Goal: Information Seeking & Learning: Understand process/instructions

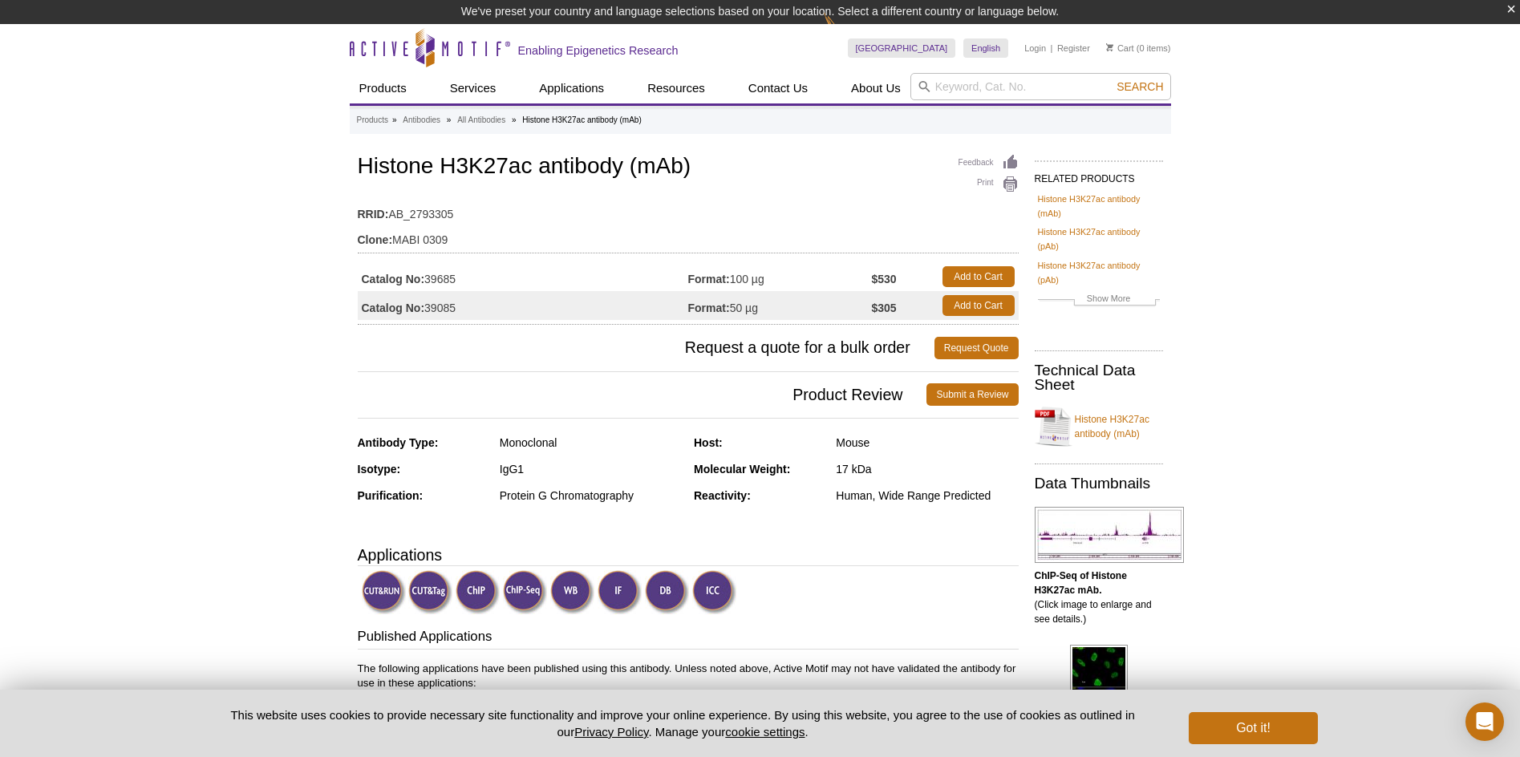
drag, startPoint x: 735, startPoint y: 306, endPoint x: 768, endPoint y: 307, distance: 32.9
click at [768, 307] on td "Format: 50 µg" at bounding box center [780, 305] width 184 height 29
click at [688, 335] on h3 "Request a quote for a bulk order Request Quote" at bounding box center [688, 348] width 661 height 39
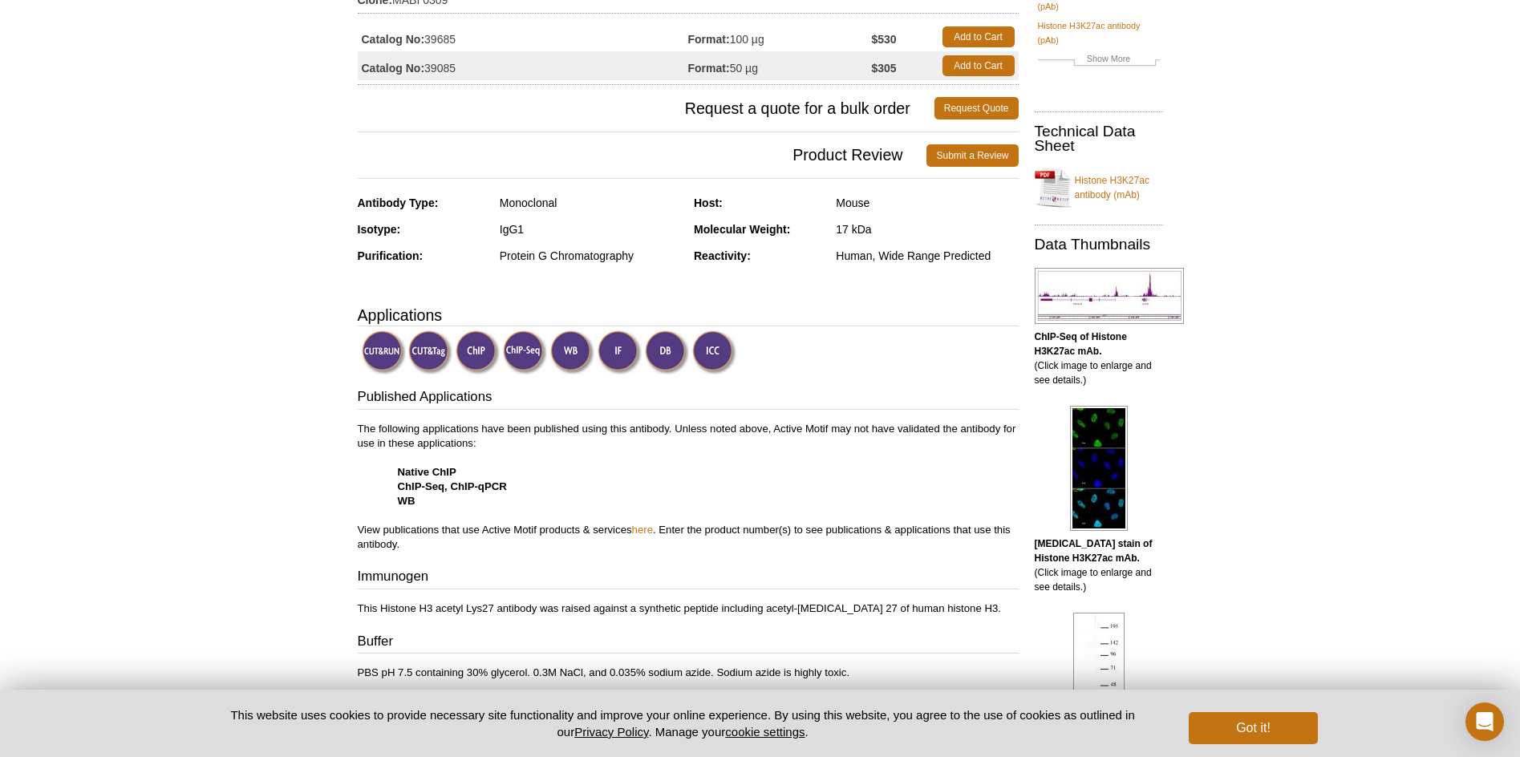
scroll to position [217, 0]
drag, startPoint x: 836, startPoint y: 253, endPoint x: 979, endPoint y: 258, distance: 143.7
click at [979, 258] on div "Human, Wide Range Predicted" at bounding box center [927, 255] width 182 height 14
drag, startPoint x: 979, startPoint y: 258, endPoint x: 869, endPoint y: 281, distance: 112.9
click at [869, 281] on div "Antibody Type: Monoclonal Isotype: IgG1 Purification: Protein G Chromatography …" at bounding box center [688, 240] width 661 height 91
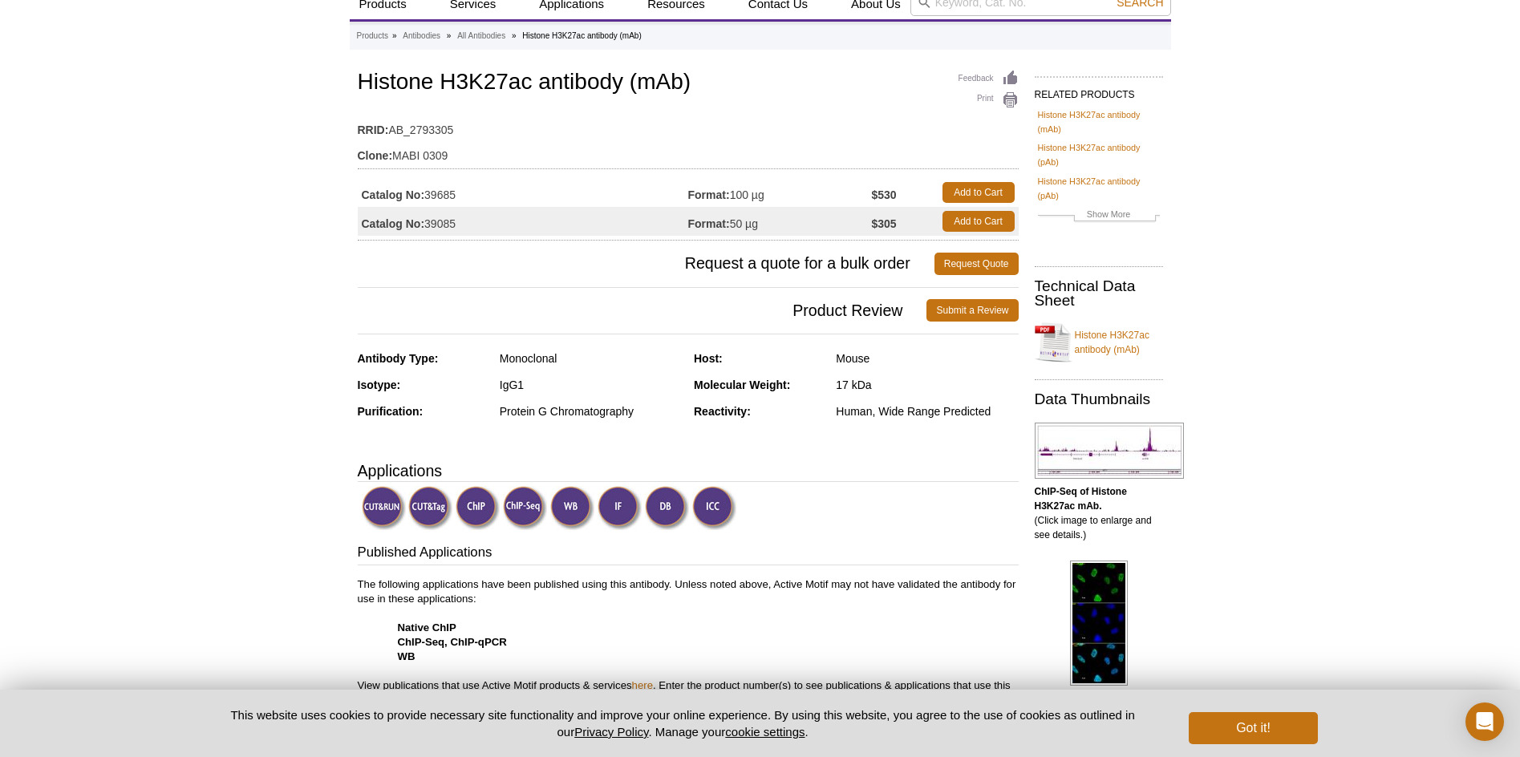
scroll to position [160, 0]
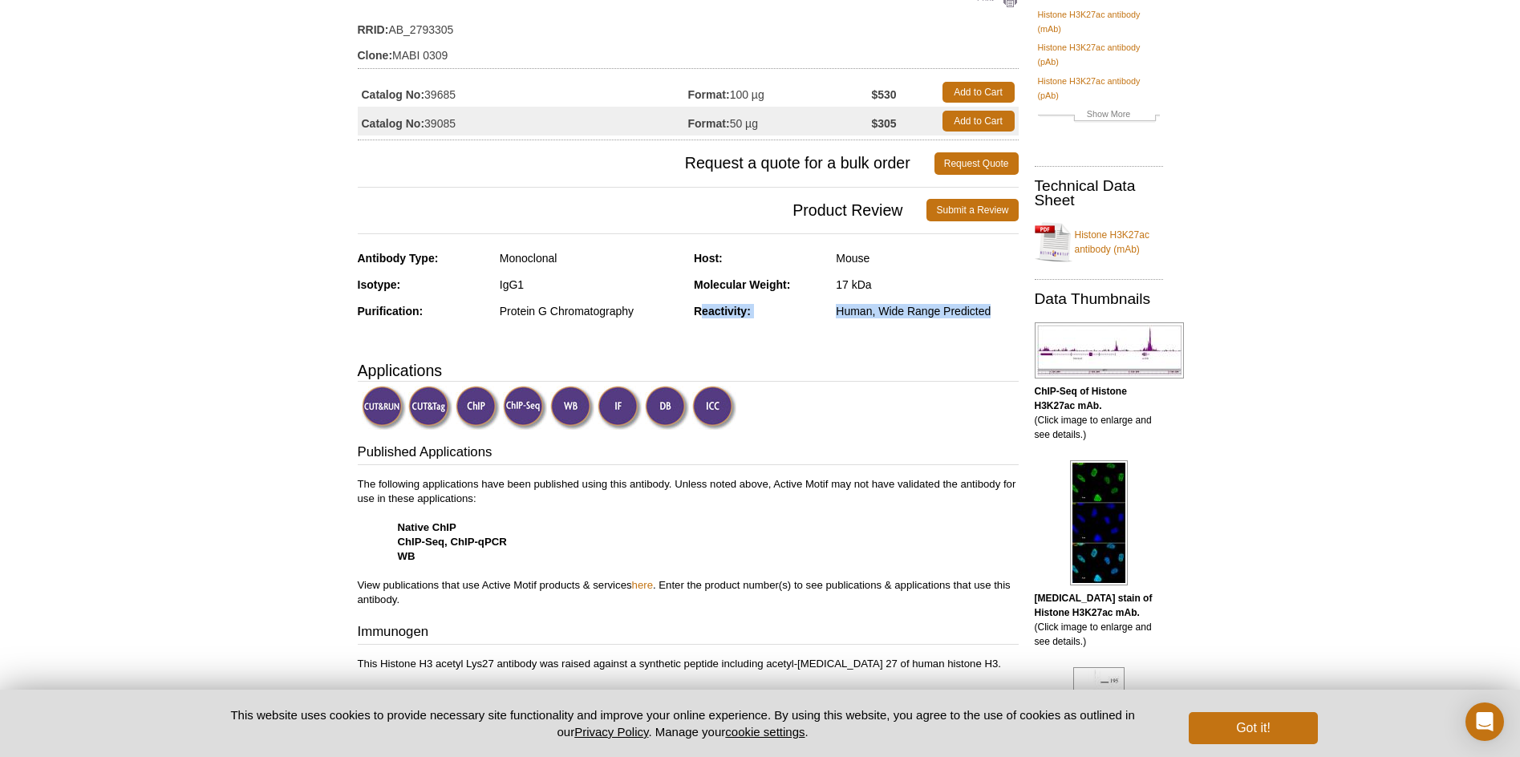
drag, startPoint x: 988, startPoint y: 313, endPoint x: 702, endPoint y: 313, distance: 286.3
click at [702, 313] on div "Reactivity: Human, Wide Range Predicted" at bounding box center [856, 317] width 325 height 26
click at [703, 313] on strong "Reactivity:" at bounding box center [722, 311] width 57 height 13
click at [804, 327] on div "Reactivity: Human, Wide Range Predicted" at bounding box center [856, 317] width 325 height 26
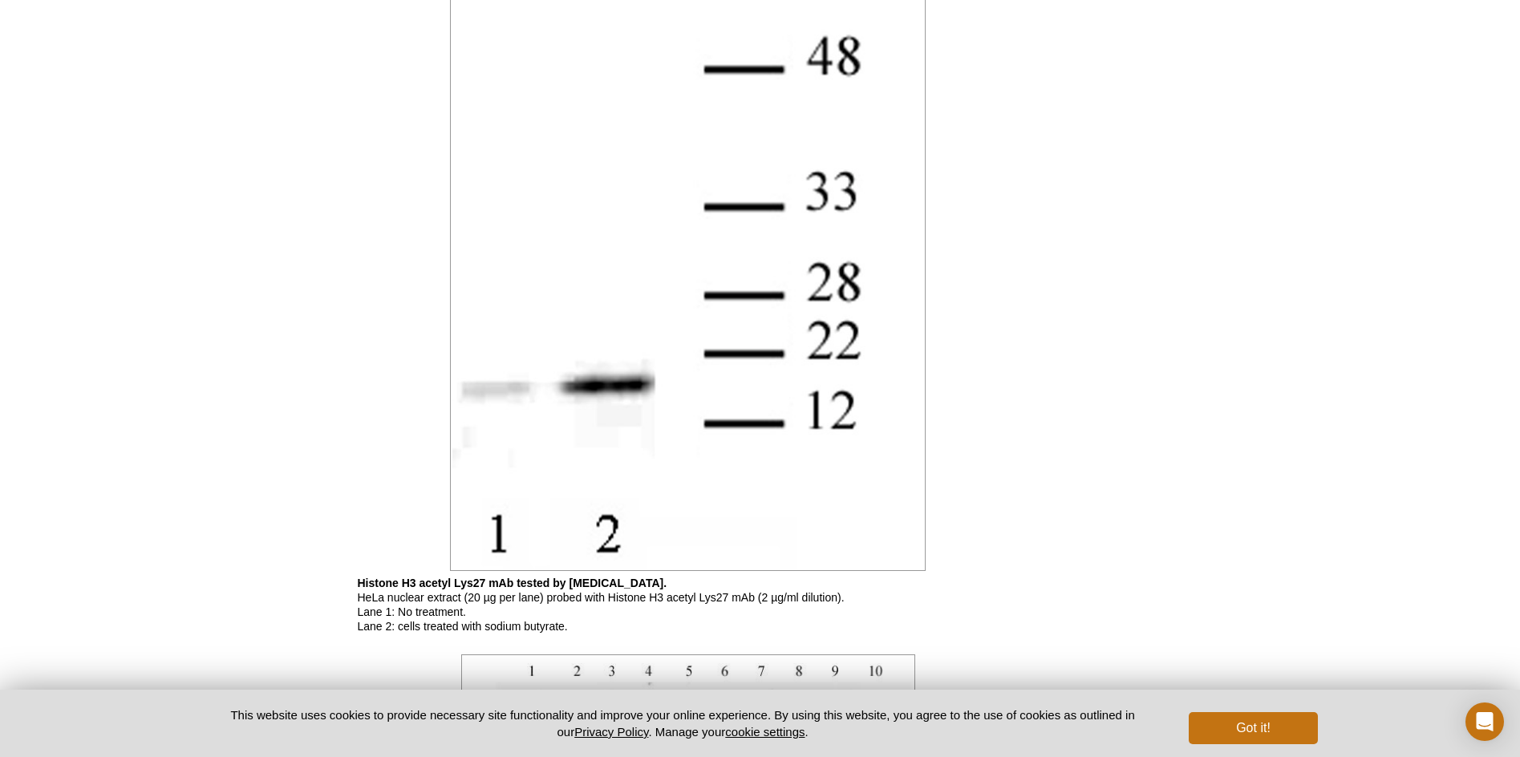
scroll to position [3609, 0]
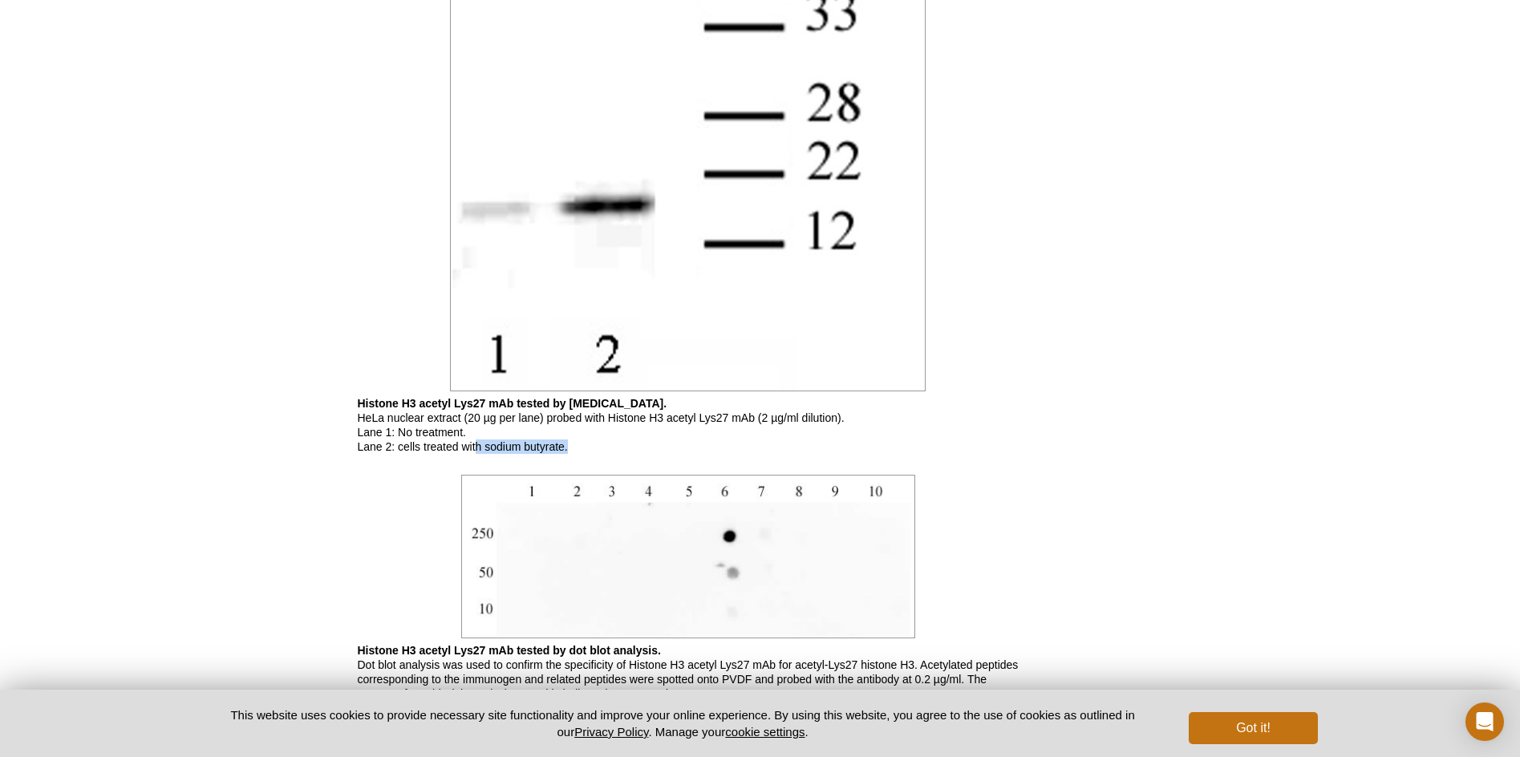
drag, startPoint x: 476, startPoint y: 450, endPoint x: 572, endPoint y: 448, distance: 95.5
click at [572, 448] on p "Histone H3 acetyl Lys27 mAb tested by Western blot. HeLa nuclear extract (20 µg…" at bounding box center [688, 425] width 661 height 58
drag, startPoint x: 572, startPoint y: 448, endPoint x: 561, endPoint y: 448, distance: 10.5
click at [561, 448] on p "Histone H3 acetyl Lys27 mAb tested by Western blot. HeLa nuclear extract (20 µg…" at bounding box center [688, 425] width 661 height 58
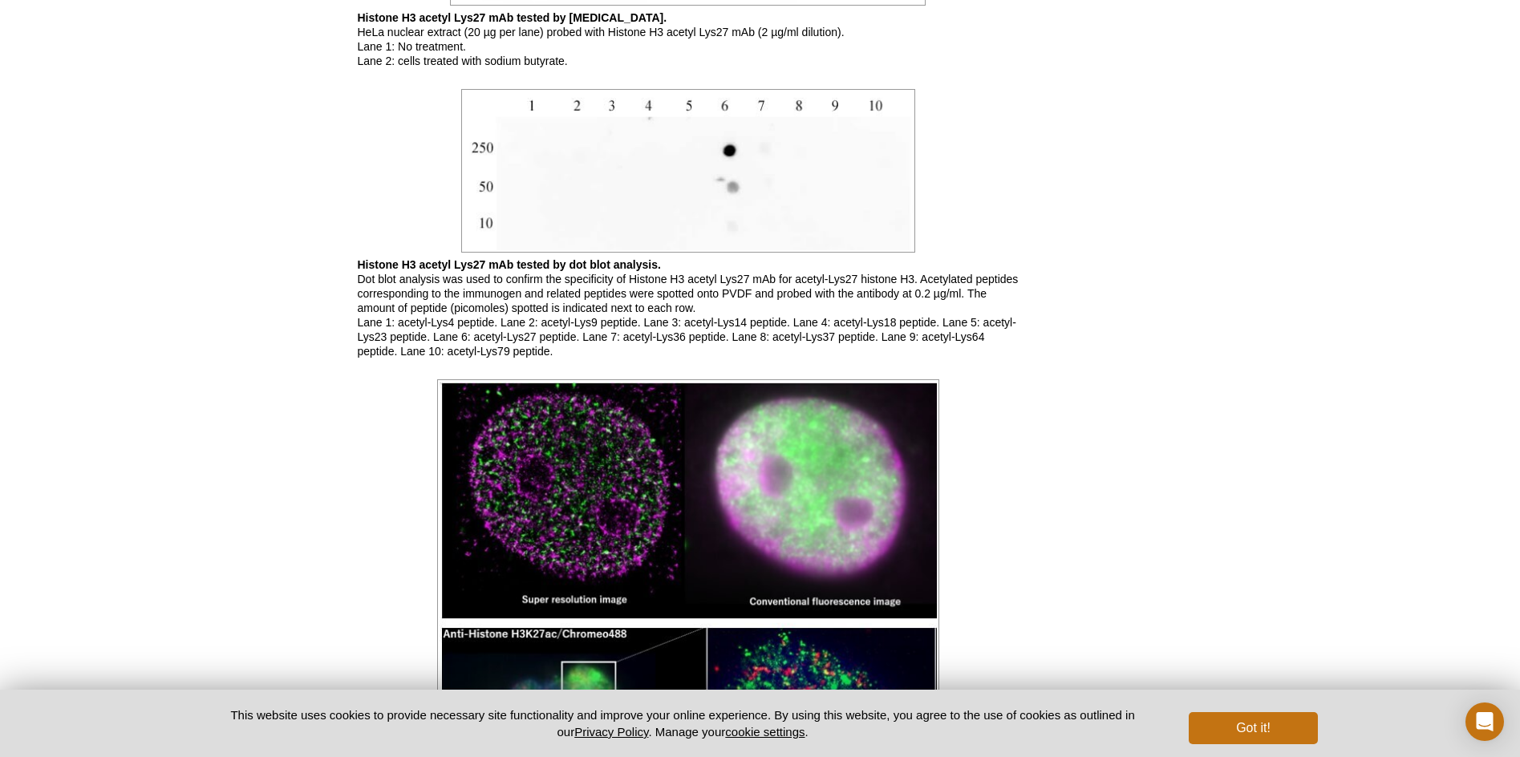
scroll to position [4010, 0]
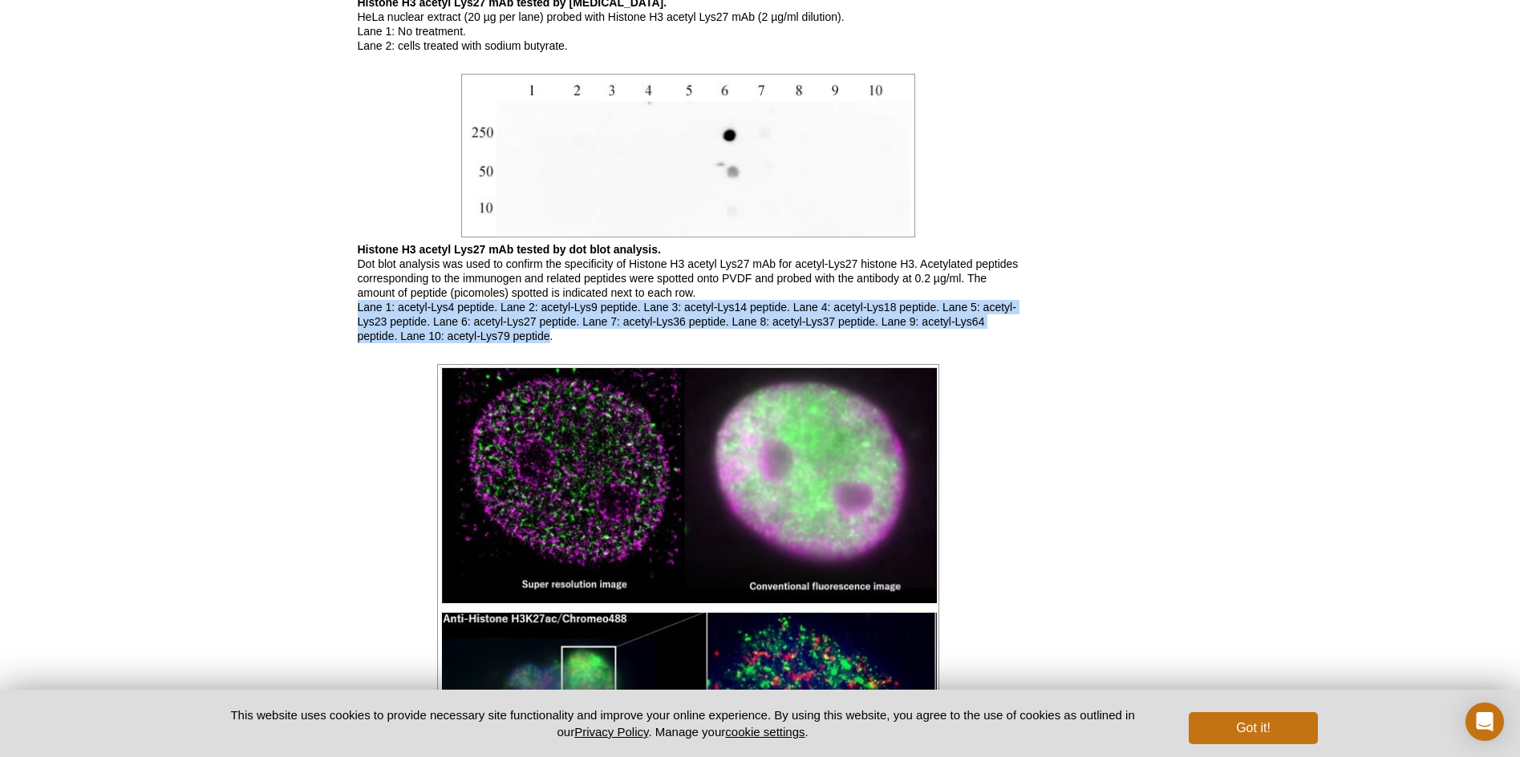
drag, startPoint x: 549, startPoint y: 339, endPoint x: 298, endPoint y: 304, distance: 253.5
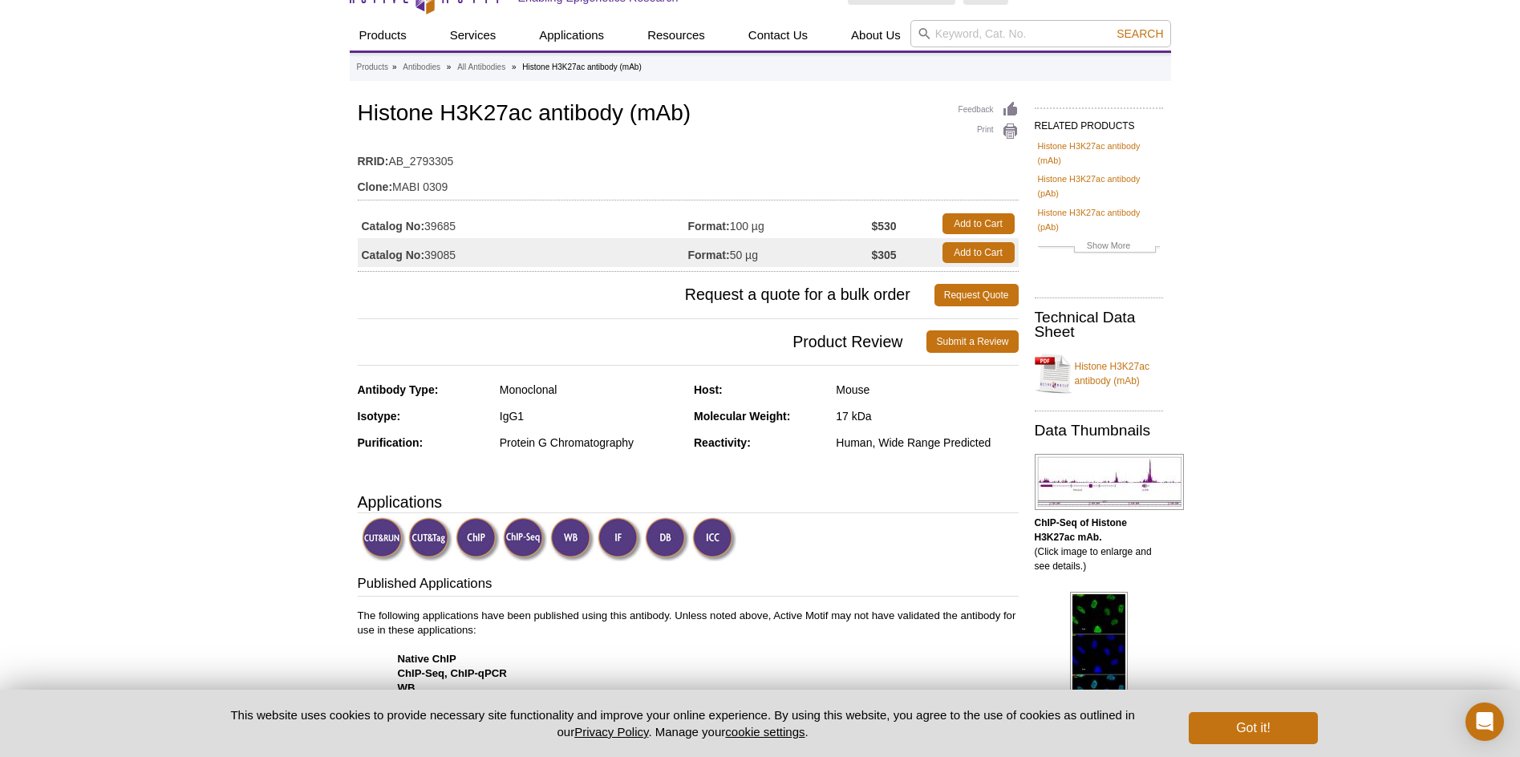
scroll to position [0, 0]
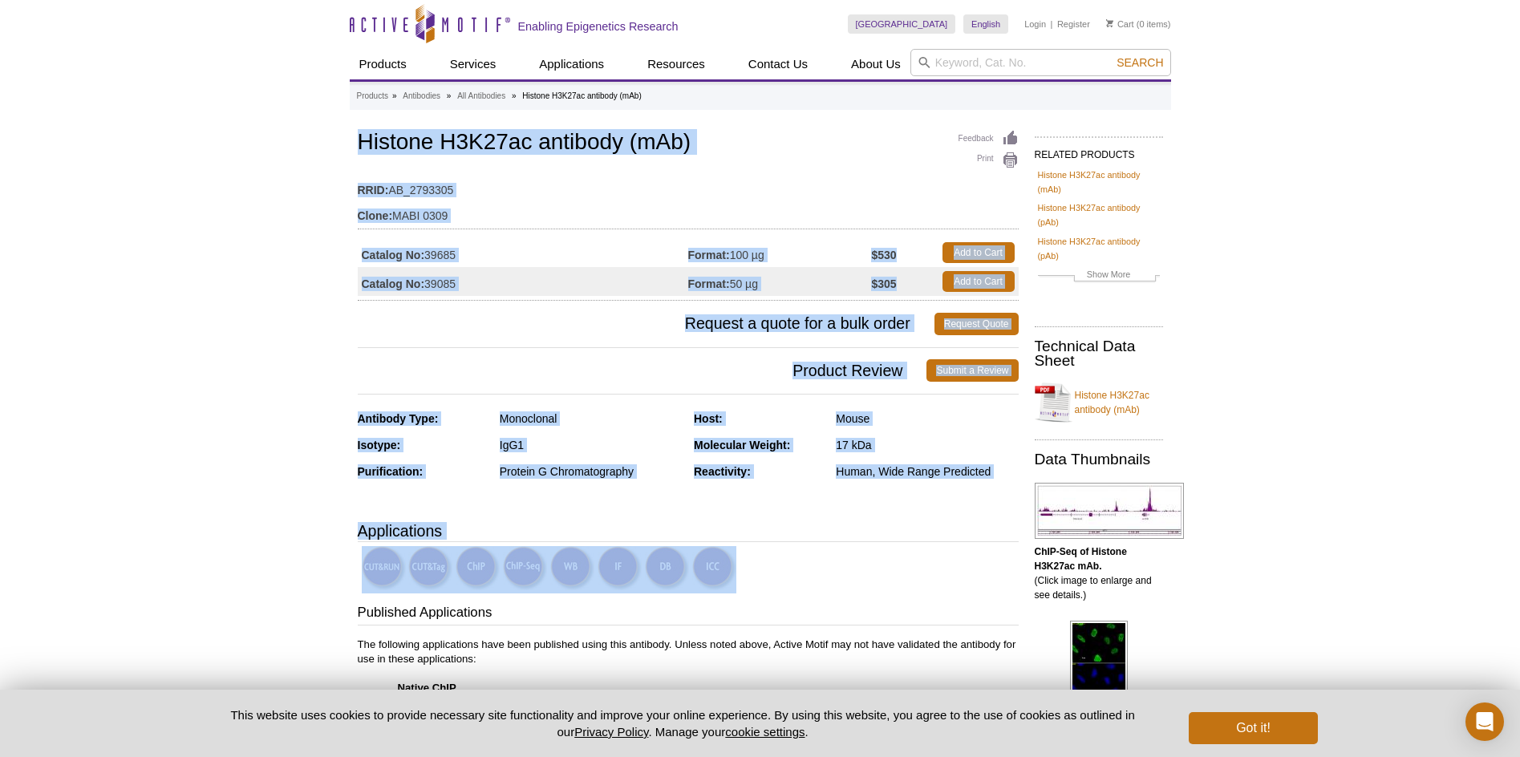
drag, startPoint x: 328, startPoint y: 113, endPoint x: 983, endPoint y: 569, distance: 797.9
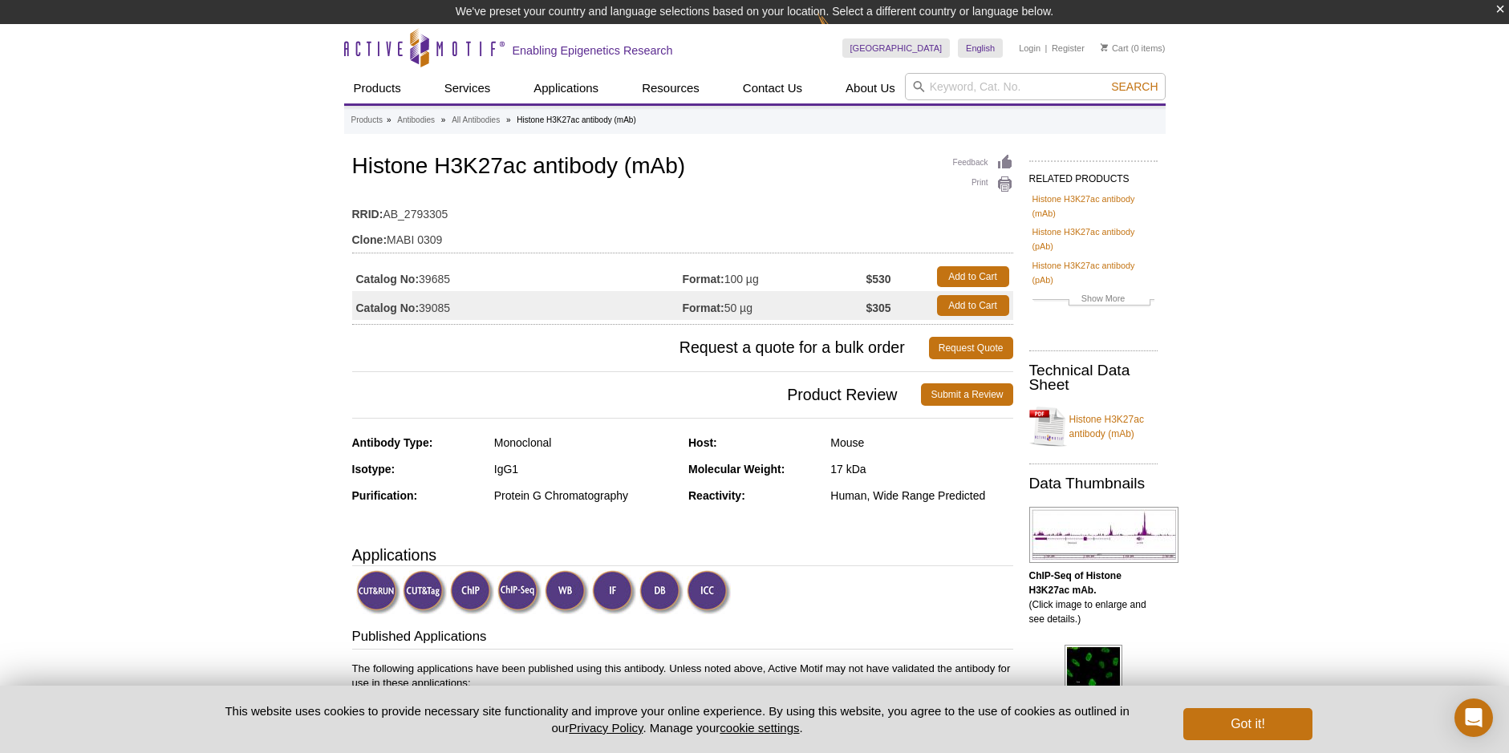
click at [602, 489] on div "Protein G Chromatography" at bounding box center [585, 495] width 182 height 14
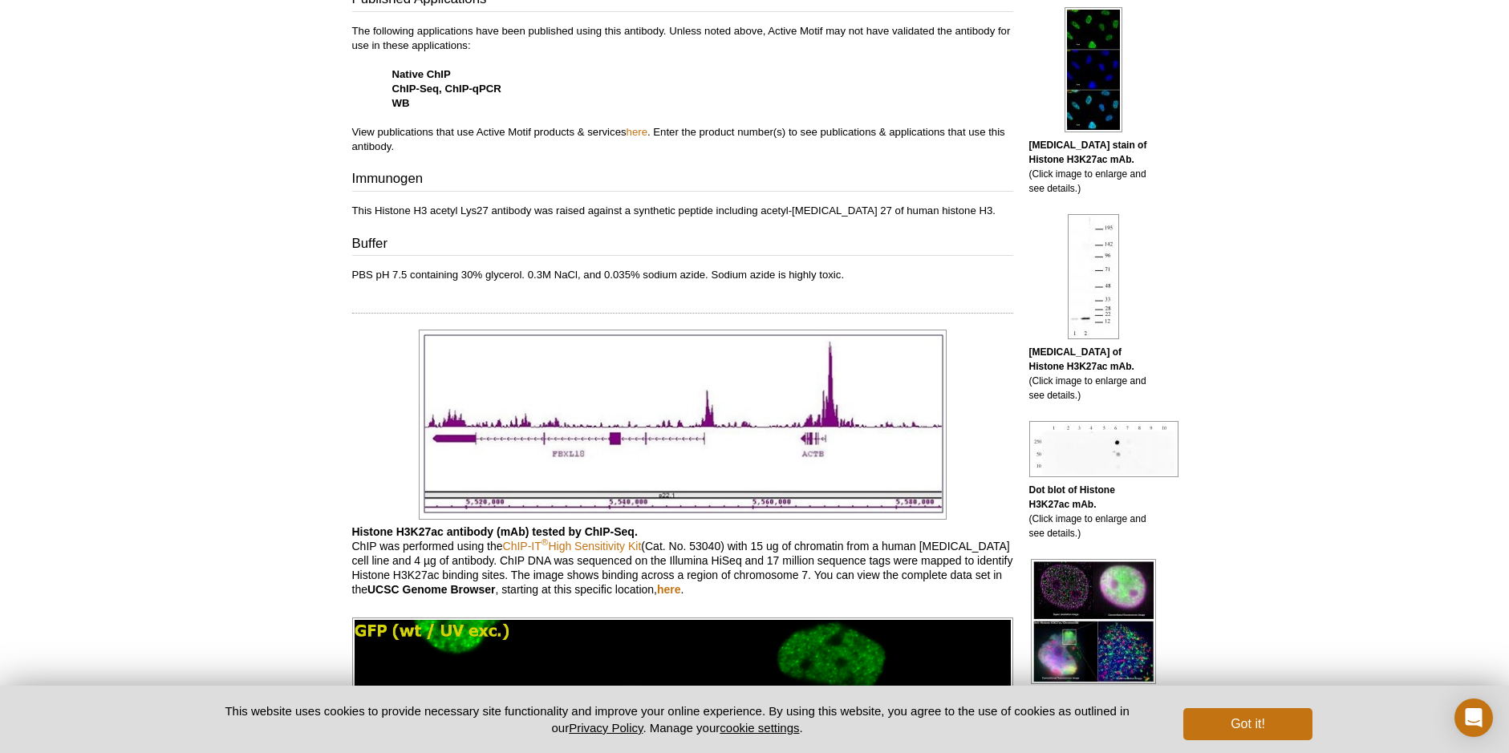
scroll to position [802, 0]
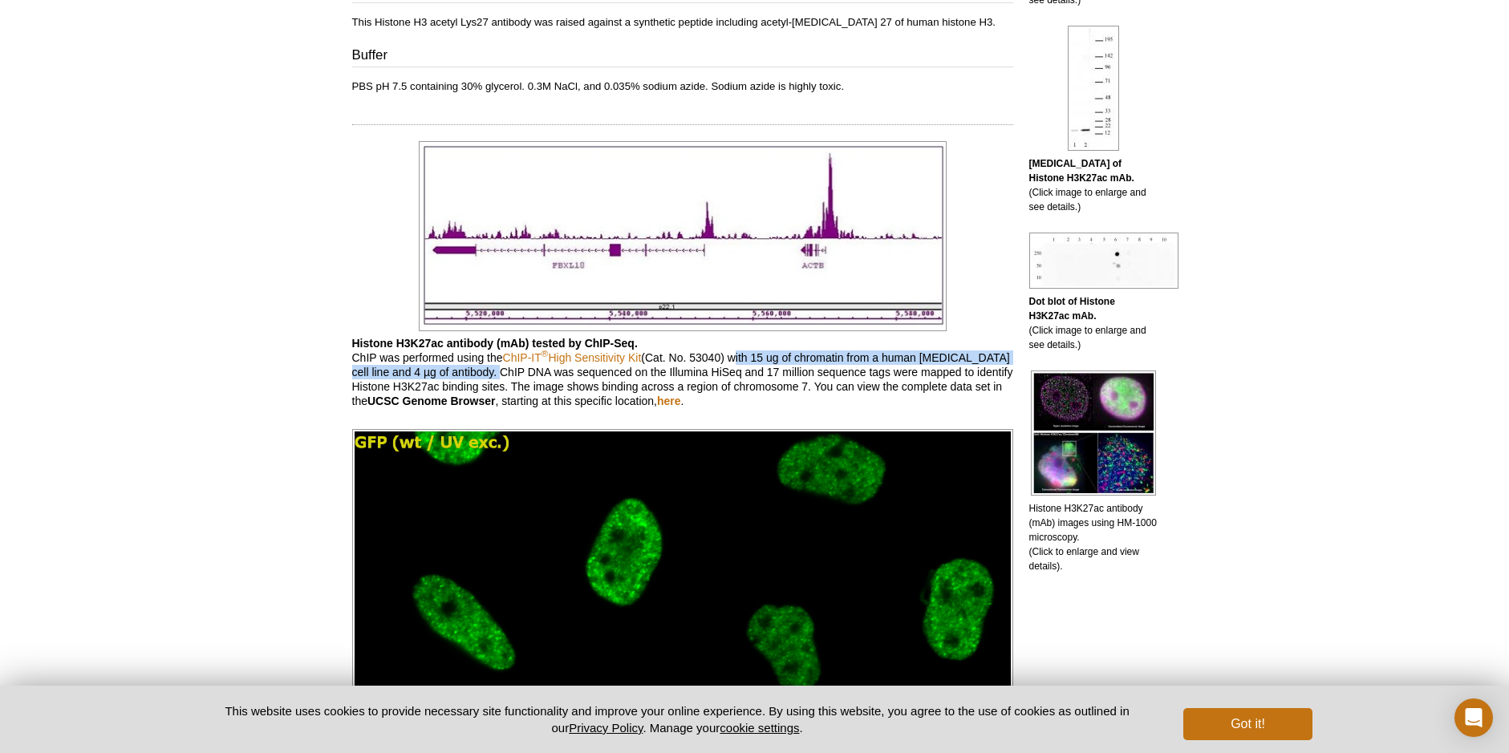
drag, startPoint x: 580, startPoint y: 371, endPoint x: 740, endPoint y: 355, distance: 161.3
click at [740, 355] on p "Histone H3K27ac antibody (mAb) tested by ChIP-Seq. ChIP was performed using the…" at bounding box center [682, 372] width 661 height 72
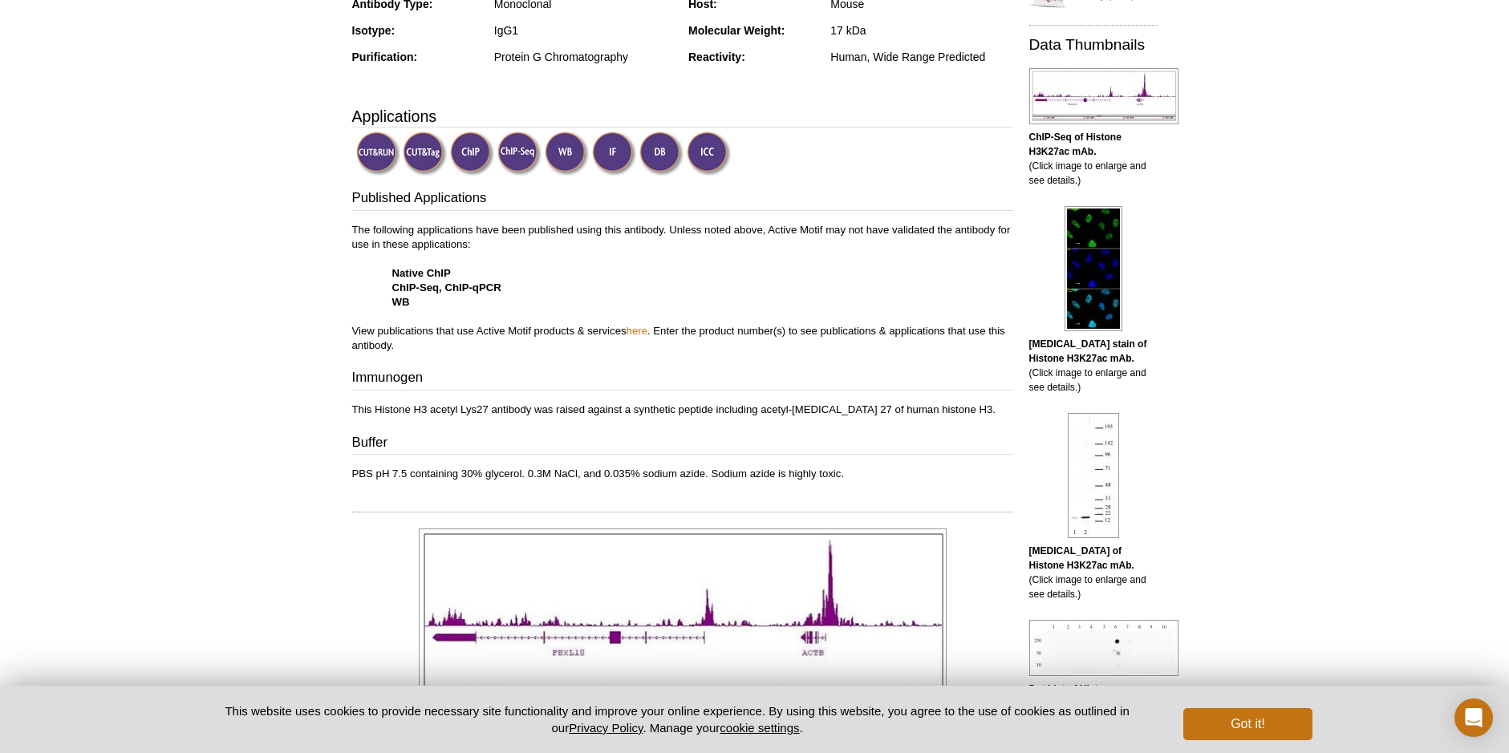
scroll to position [416, 0]
click at [420, 152] on img at bounding box center [425, 152] width 44 height 44
click at [374, 145] on img at bounding box center [378, 152] width 44 height 44
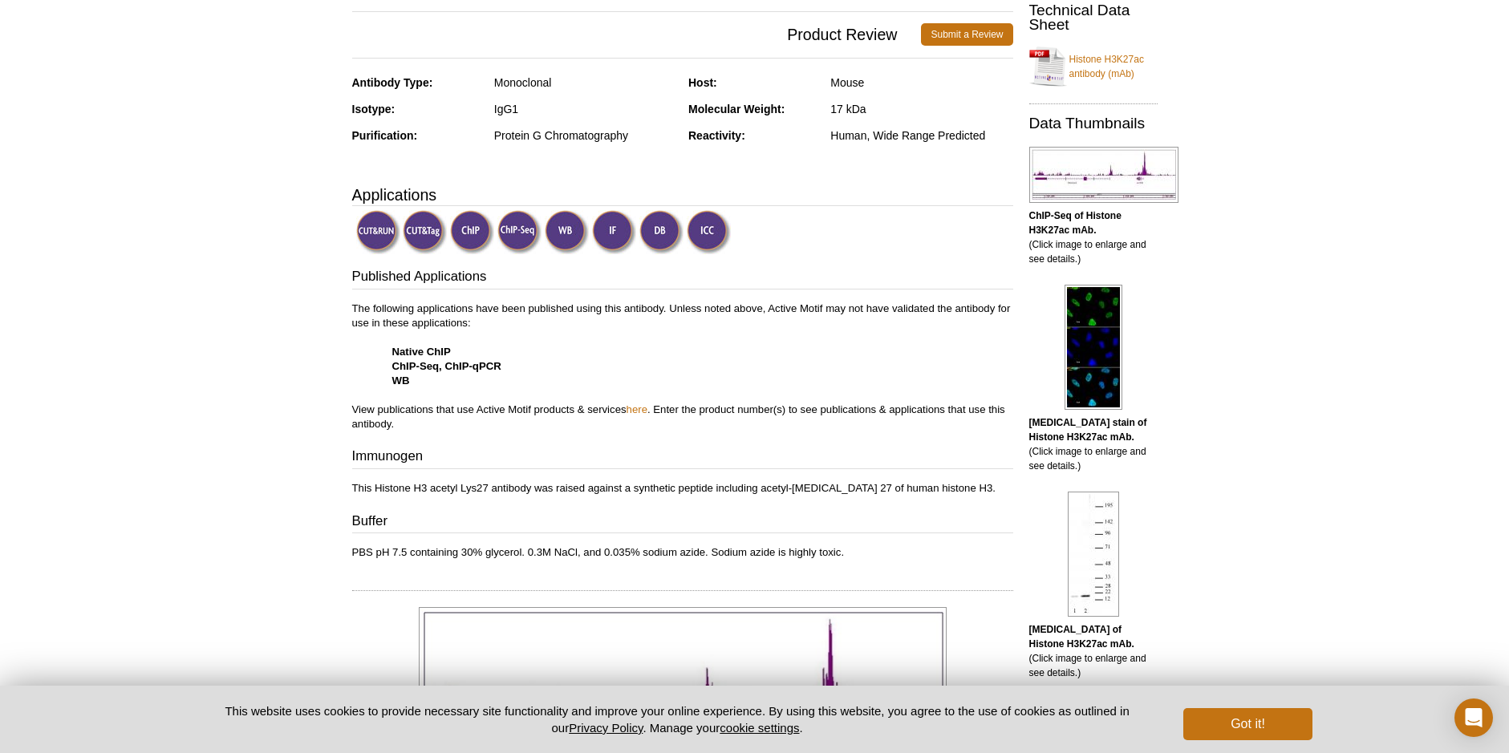
click at [1095, 229] on b "ChIP-Seq of Histone H3K27ac mAb." at bounding box center [1075, 223] width 92 height 26
click at [1045, 214] on b "ChIP-Seq of Histone H3K27ac mAb." at bounding box center [1075, 223] width 92 height 26
click at [1031, 225] on b "ChIP-Seq of Histone H3K27ac mAb." at bounding box center [1075, 223] width 92 height 26
click at [1036, 246] on p "ChIP-Seq of Histone H3K27ac mAb. (Click image to enlarge and see details.)" at bounding box center [1093, 238] width 128 height 58
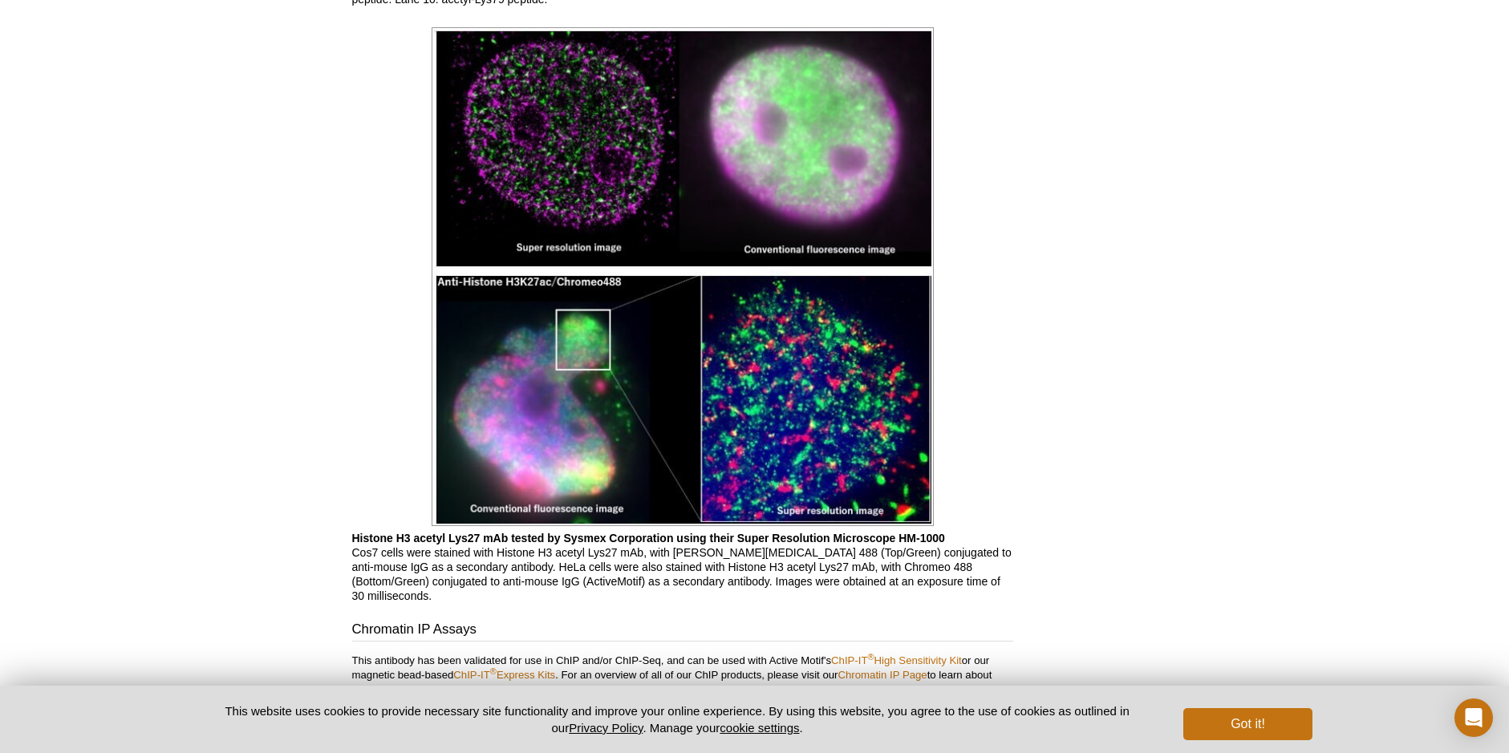
scroll to position [4587, 0]
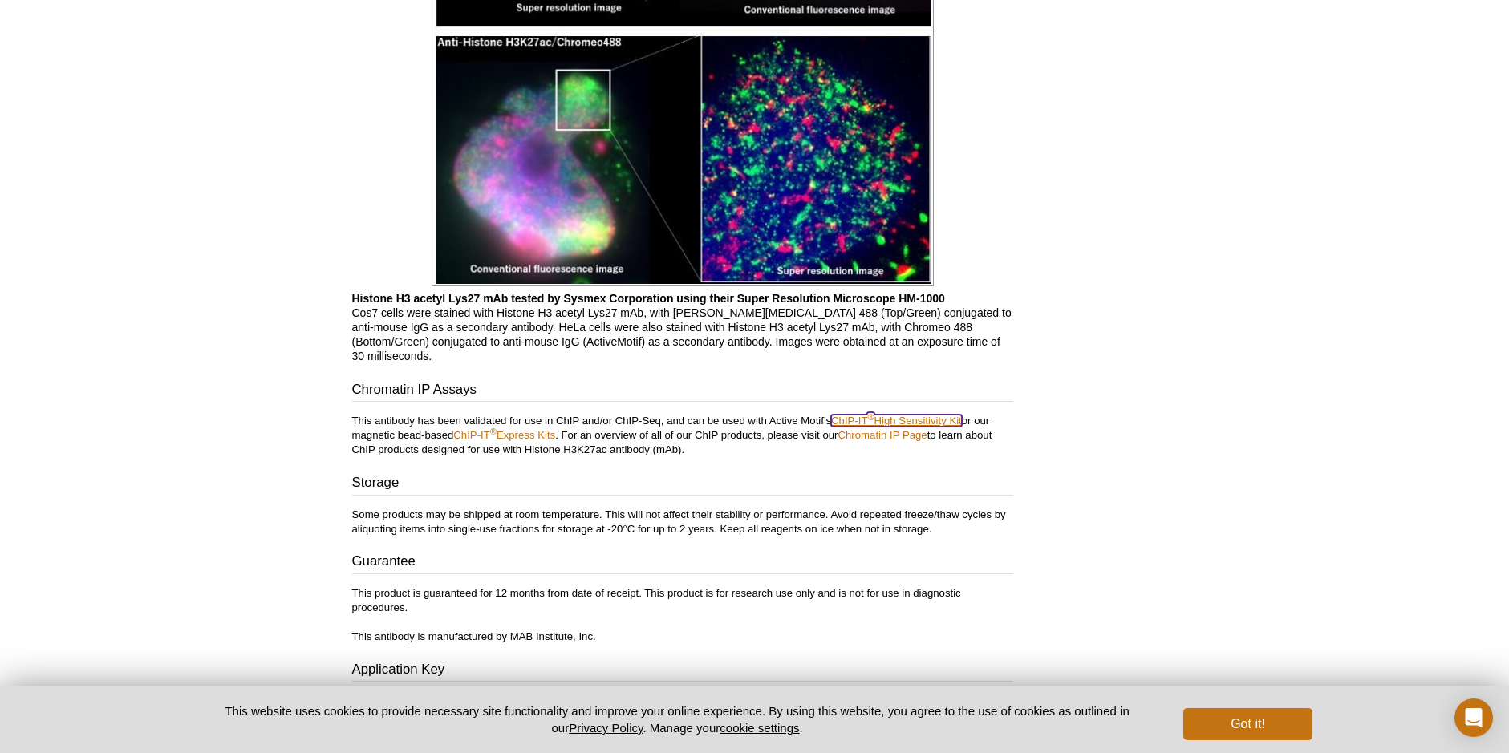
click at [898, 415] on link "ChIP-IT ® High Sensitivity Kit" at bounding box center [896, 421] width 131 height 12
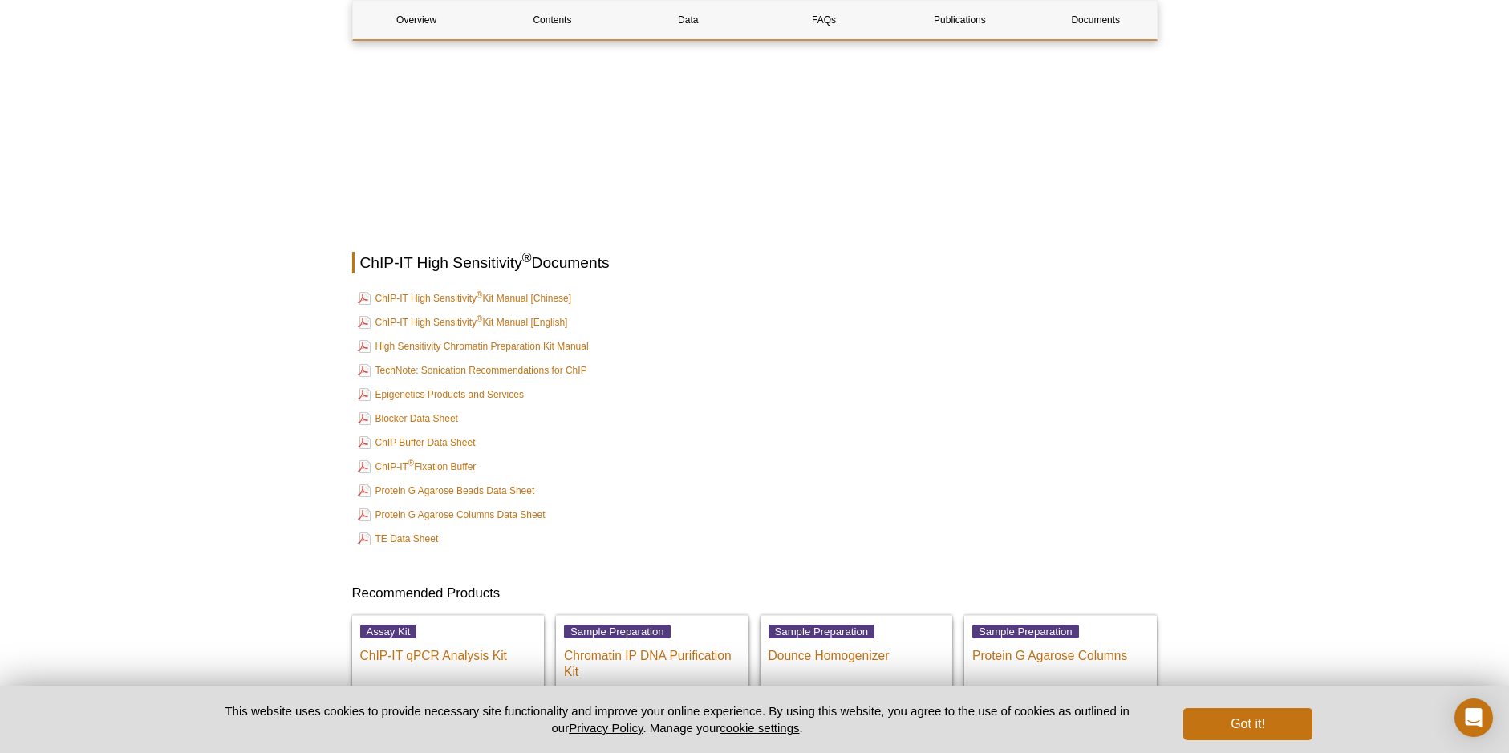
scroll to position [5779, 0]
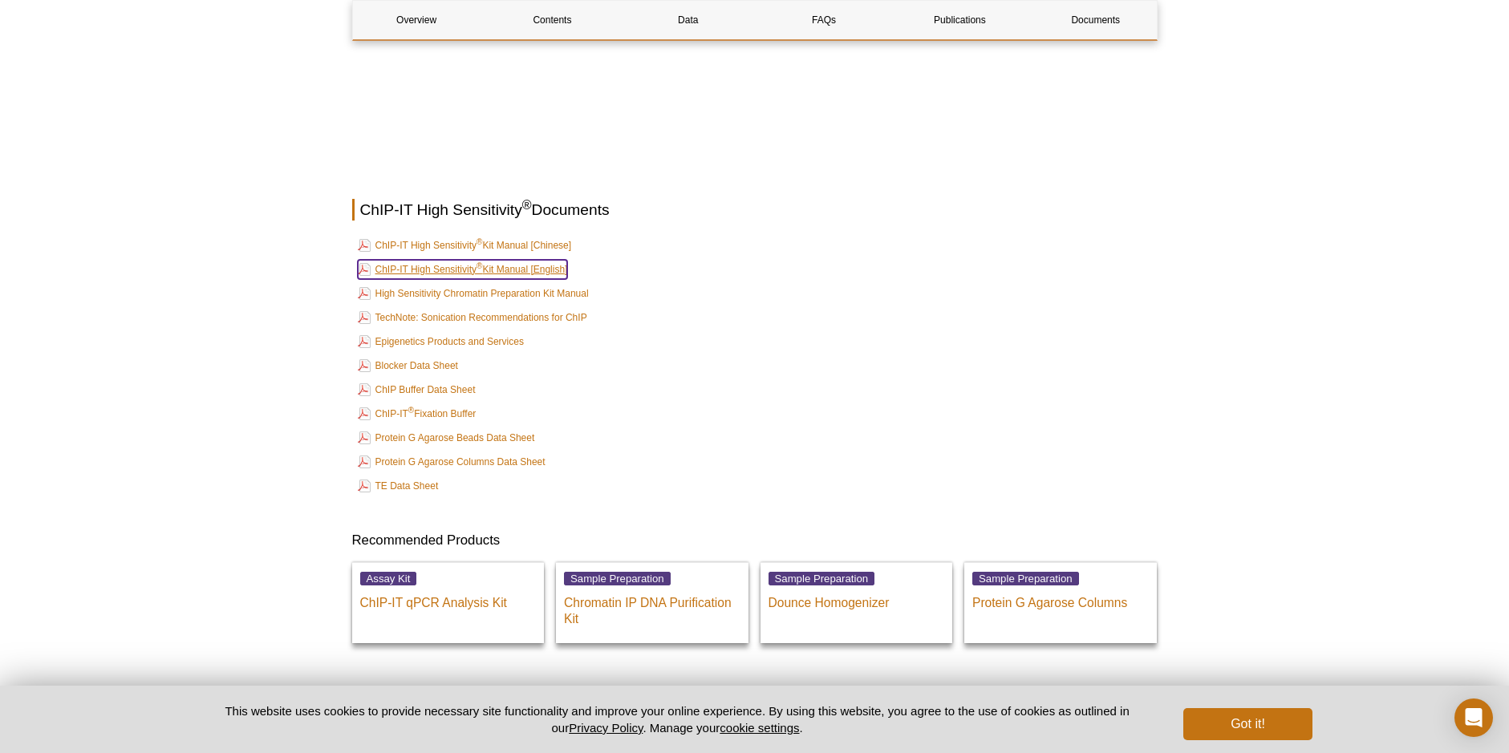
click at [538, 268] on link "ChIP-IT High Sensitivity ® Kit Manual [English]" at bounding box center [463, 269] width 210 height 19
